Goal: Information Seeking & Learning: Understand process/instructions

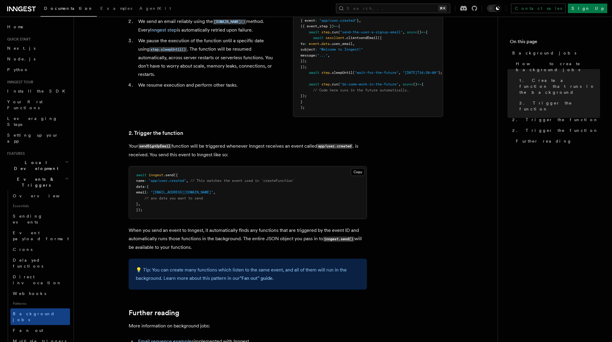
scroll to position [252, 0]
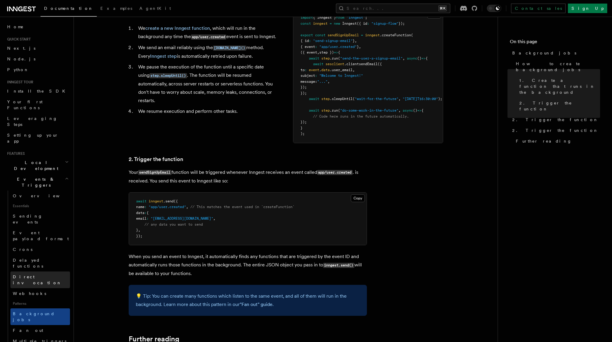
click at [30, 275] on span "Direct invocation" at bounding box center [37, 280] width 49 height 11
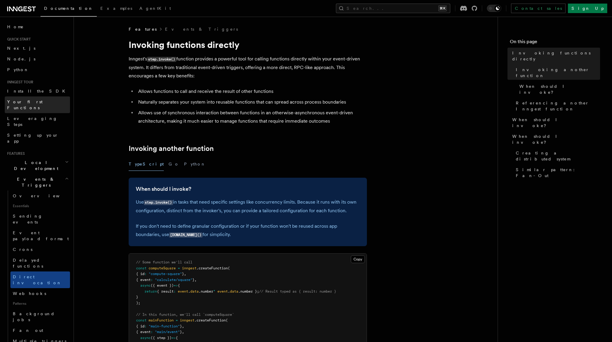
click at [23, 101] on span "Your first Functions" at bounding box center [24, 105] width 35 height 11
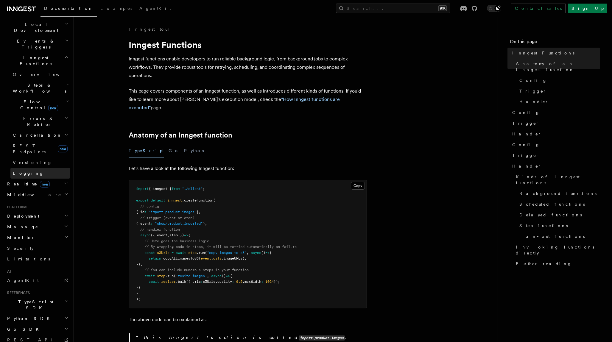
scroll to position [146, 0]
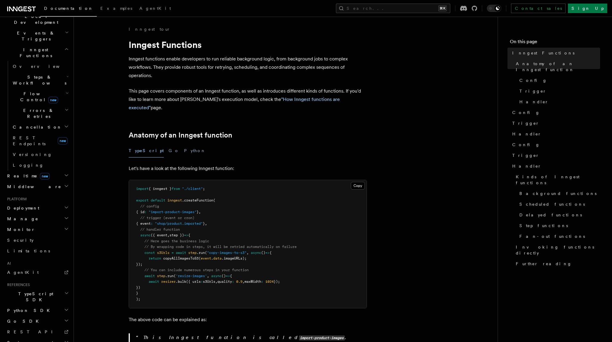
click at [66, 205] on icon "button" at bounding box center [66, 207] width 5 height 5
click at [67, 277] on icon "button" at bounding box center [67, 277] width 2 height 1
click at [33, 299] on span "Cloudflare Pages" at bounding box center [40, 304] width 44 height 11
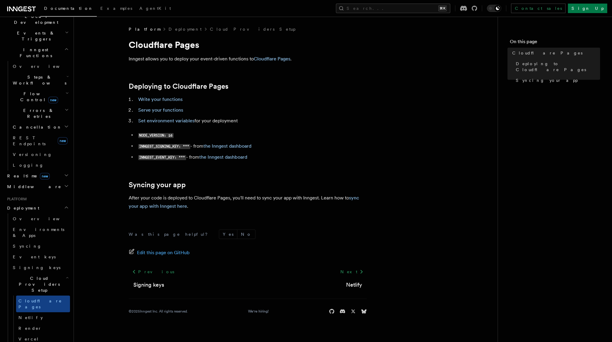
click at [68, 173] on icon "button" at bounding box center [66, 175] width 5 height 5
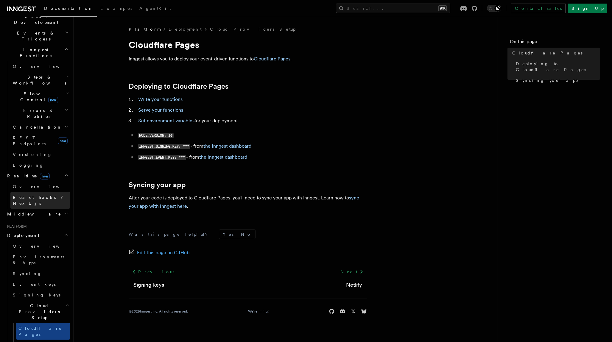
click at [46, 195] on span "React hooks / Next.js" at bounding box center [39, 200] width 53 height 11
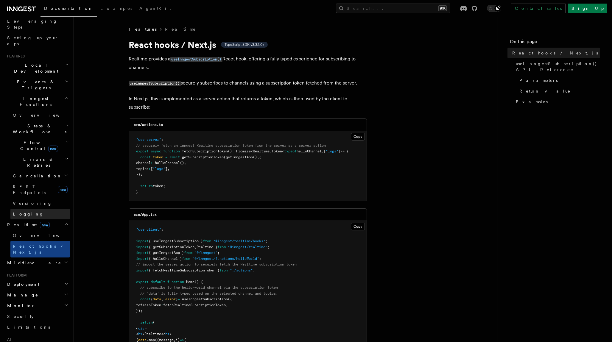
scroll to position [87, 0]
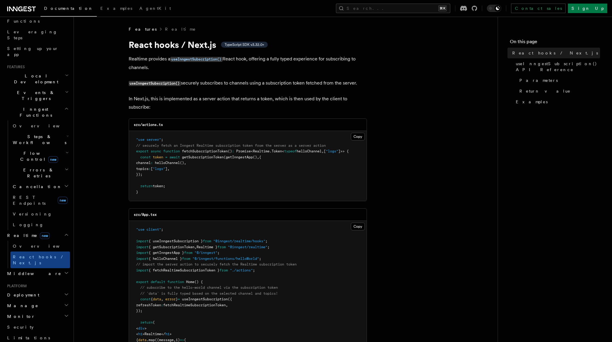
click at [66, 134] on icon "button" at bounding box center [67, 136] width 2 height 5
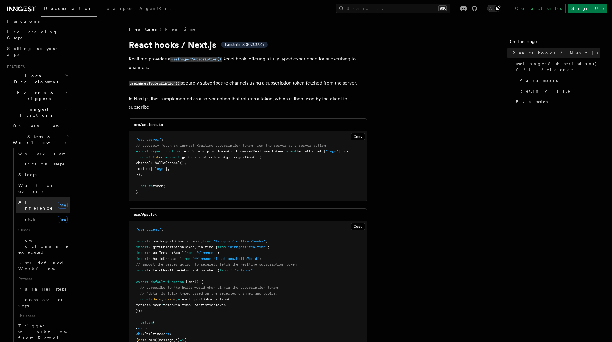
click at [33, 200] on span "AI Inference" at bounding box center [35, 205] width 35 height 11
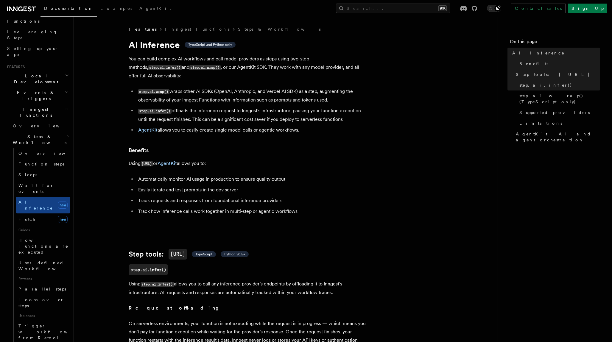
click at [65, 90] on icon "button" at bounding box center [67, 92] width 4 height 5
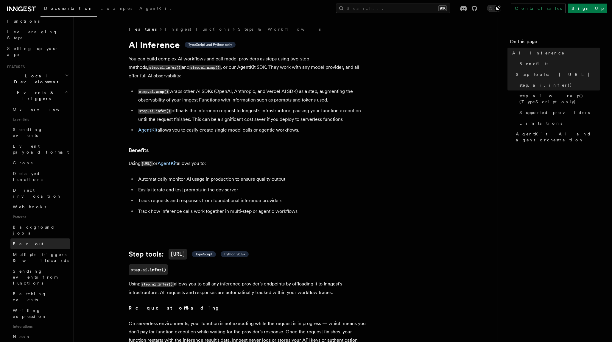
click at [22, 242] on span "Fan out" at bounding box center [28, 244] width 30 height 5
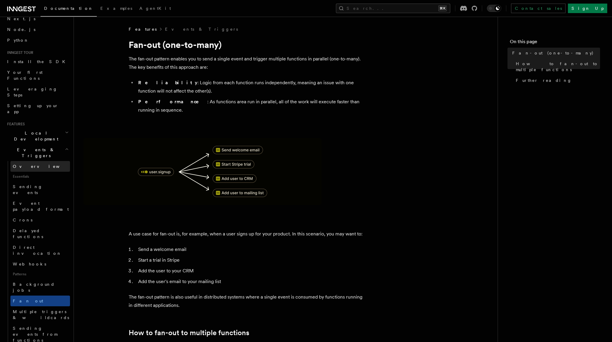
scroll to position [28, 0]
click at [42, 105] on span "Setting up your app" at bounding box center [32, 110] width 51 height 11
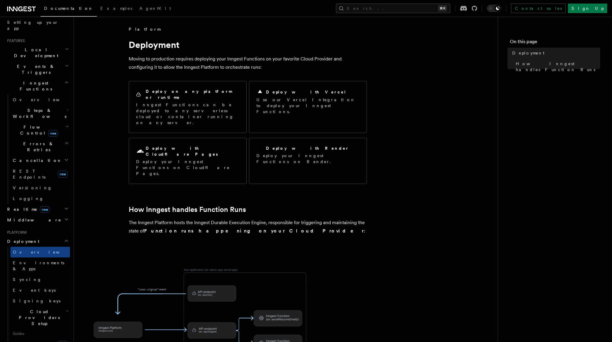
scroll to position [113, 0]
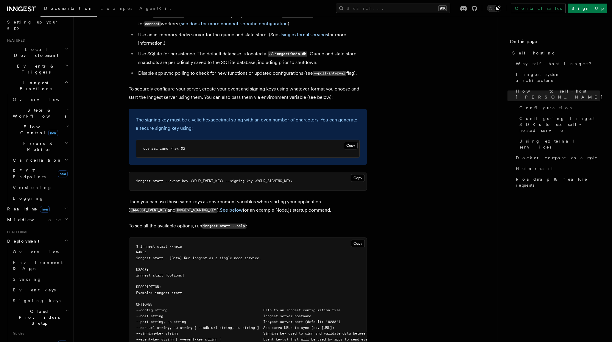
scroll to position [824, 0]
click at [547, 116] on span "Configuring Inngest SDKs to use self-hosted server" at bounding box center [560, 125] width 81 height 18
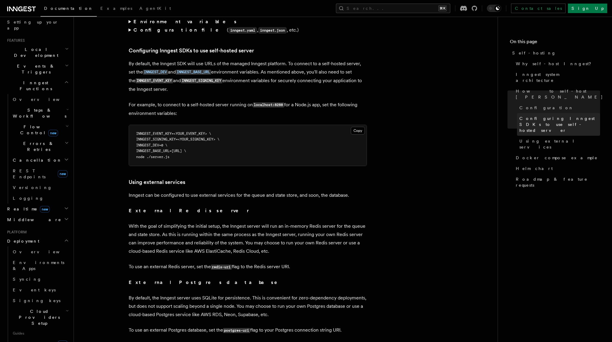
scroll to position [1275, 0]
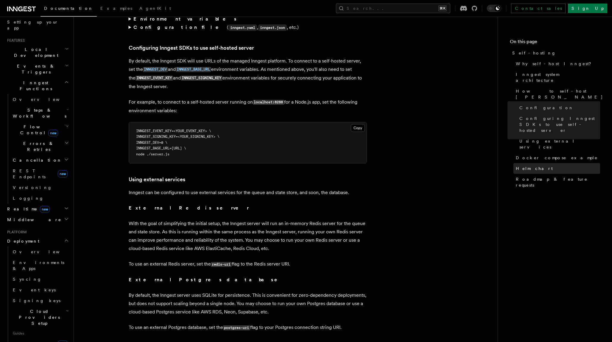
click at [529, 166] on span "Helm chart" at bounding box center [534, 169] width 37 height 6
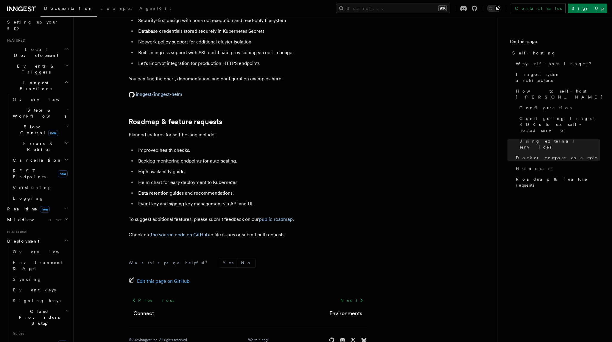
scroll to position [2217, 0]
click at [26, 9] on icon at bounding box center [26, 8] width 2 height 1
